Goal: Task Accomplishment & Management: Manage account settings

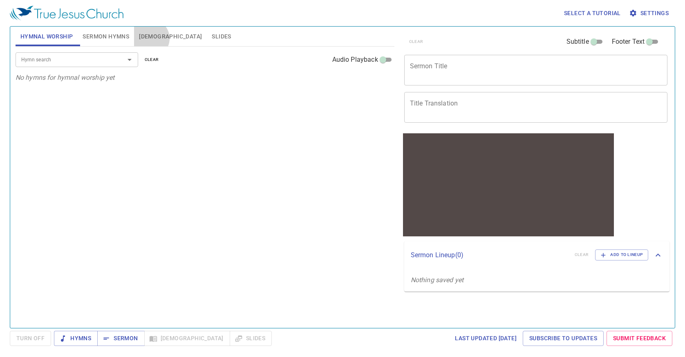
click at [150, 38] on span "[DEMOGRAPHIC_DATA]" at bounding box center [170, 36] width 63 height 10
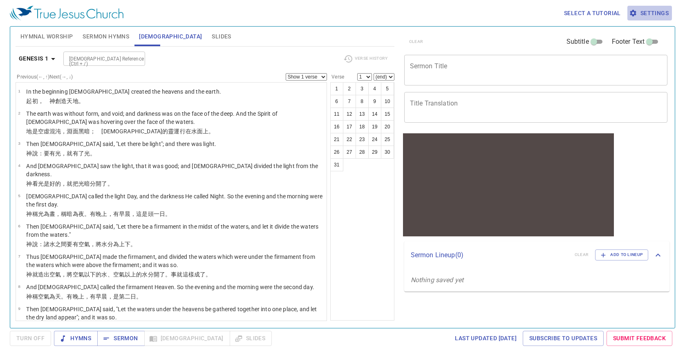
click at [668, 13] on span "Settings" at bounding box center [650, 13] width 38 height 10
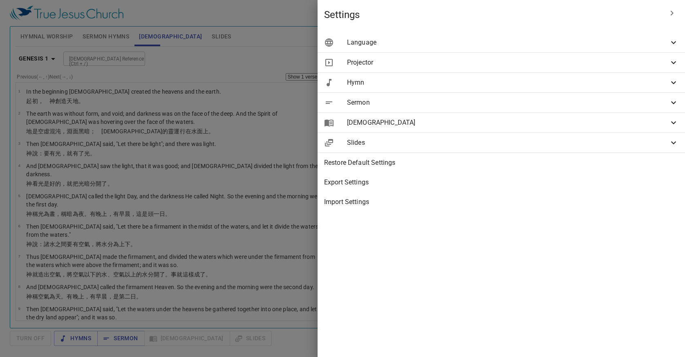
click at [675, 42] on icon at bounding box center [674, 43] width 10 height 10
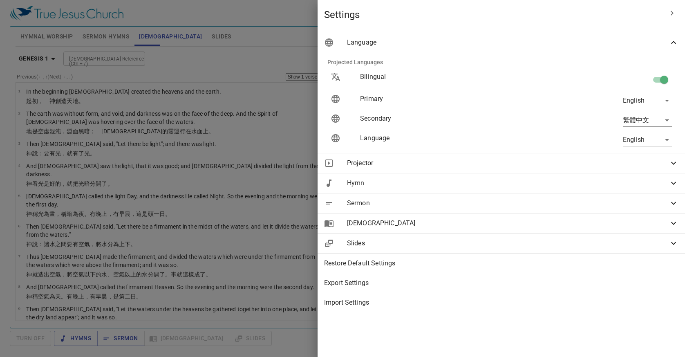
click at [666, 101] on body "Select a tutorial Settings Hymnal Worship Sermon Hymns [DEMOGRAPHIC_DATA] Slide…" at bounding box center [342, 178] width 685 height 357
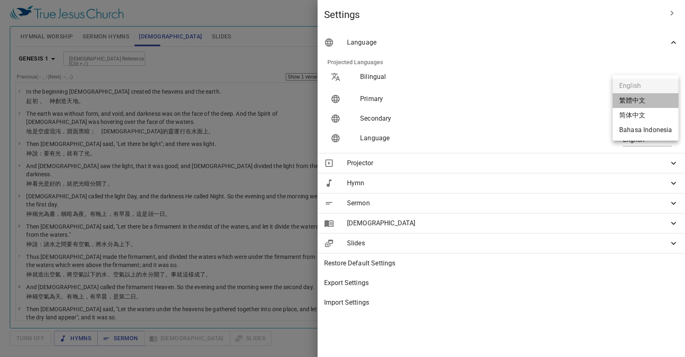
click at [666, 101] on li "繁體中文" at bounding box center [646, 100] width 66 height 15
type input "zh"
type input "en"
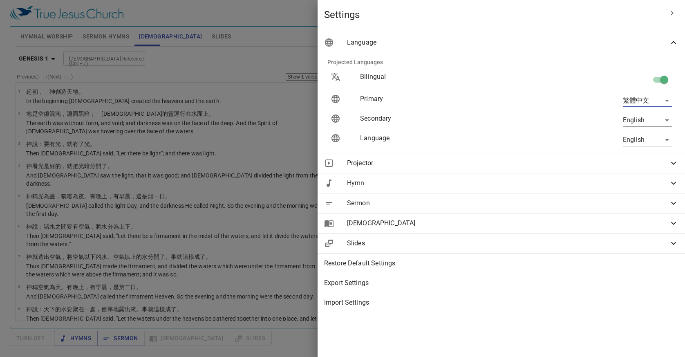
click at [363, 18] on div at bounding box center [342, 178] width 685 height 357
